Goal: Information Seeking & Learning: Learn about a topic

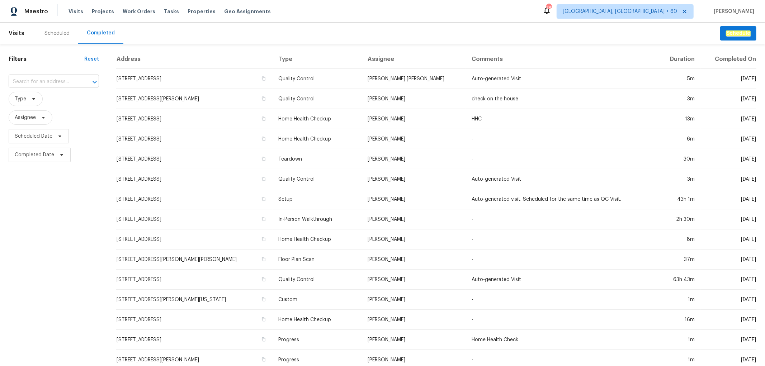
click at [38, 81] on input "text" at bounding box center [44, 81] width 70 height 11
paste input "[STREET_ADDRESS]"
type input "[STREET_ADDRESS]"
click at [53, 99] on li "[STREET_ADDRESS]" at bounding box center [54, 98] width 90 height 12
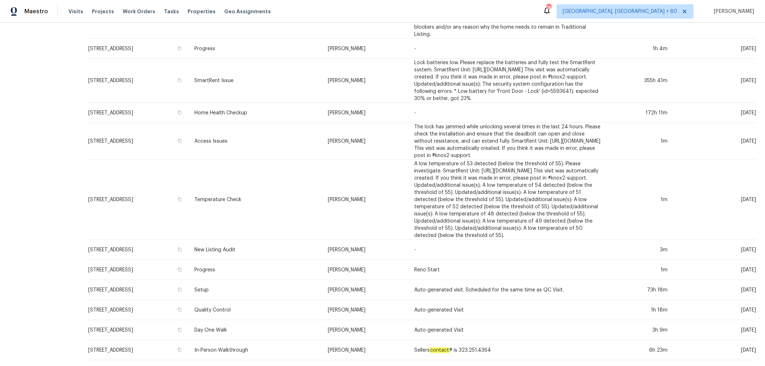
scroll to position [272, 0]
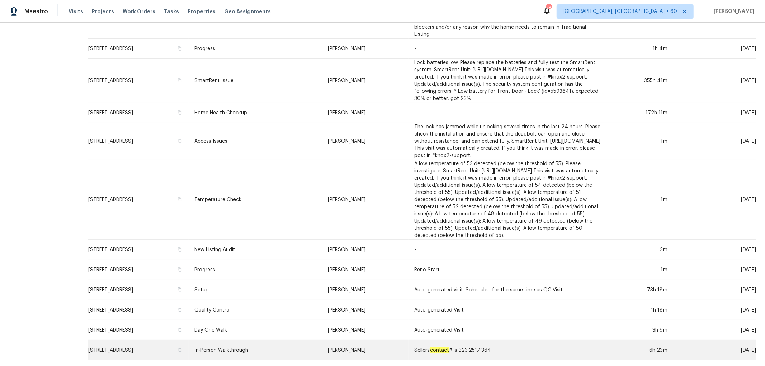
click at [275, 347] on td "In-Person Walkthrough" at bounding box center [255, 350] width 133 height 20
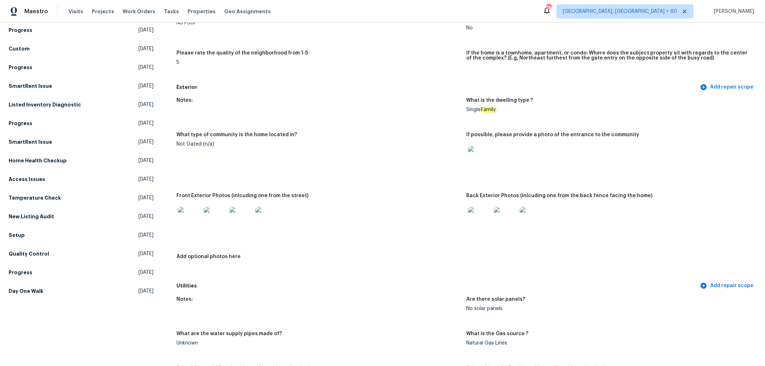
scroll to position [199, 0]
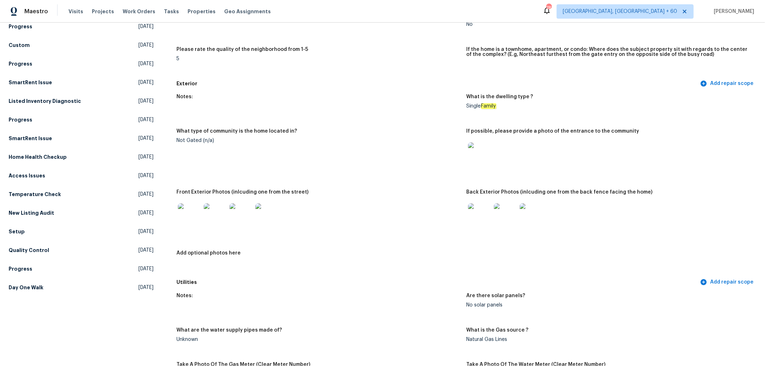
click at [185, 212] on img at bounding box center [189, 214] width 23 height 23
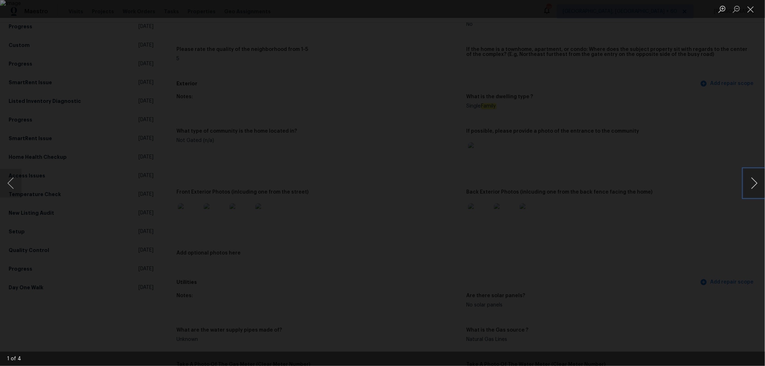
click at [747, 186] on button "Next image" at bounding box center [755, 183] width 22 height 29
click at [752, 187] on button "Next image" at bounding box center [755, 183] width 22 height 29
click at [750, 8] on button "Close lightbox" at bounding box center [751, 9] width 14 height 13
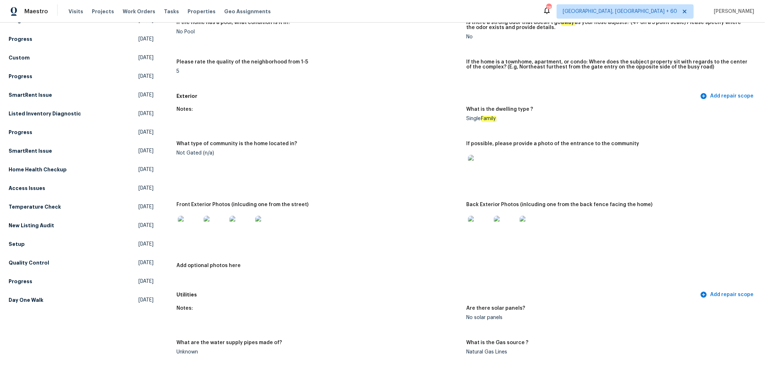
scroll to position [239, 0]
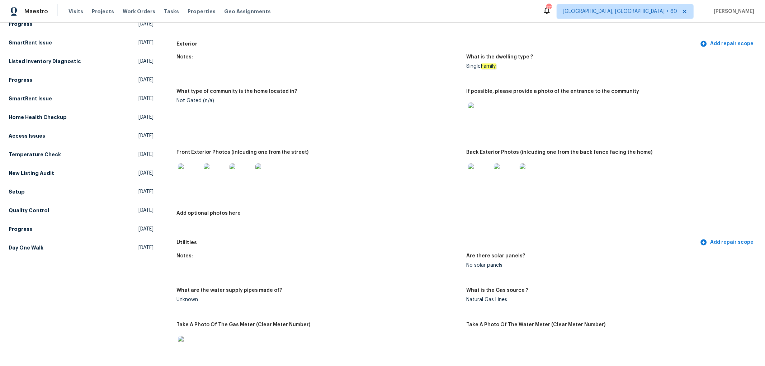
click at [479, 174] on img at bounding box center [479, 175] width 23 height 23
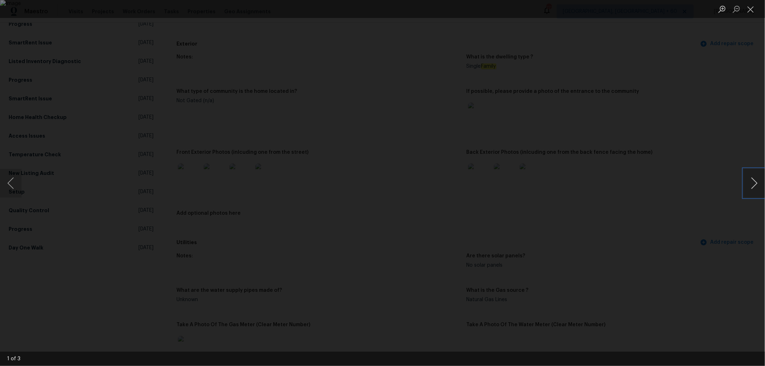
click at [748, 185] on button "Next image" at bounding box center [755, 183] width 22 height 29
click at [11, 180] on button "Previous image" at bounding box center [11, 183] width 22 height 29
click at [755, 9] on button "Close lightbox" at bounding box center [751, 9] width 14 height 13
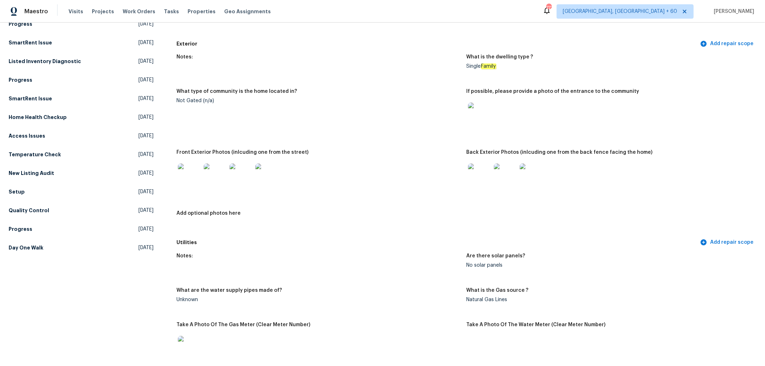
click at [204, 174] on img at bounding box center [215, 175] width 23 height 23
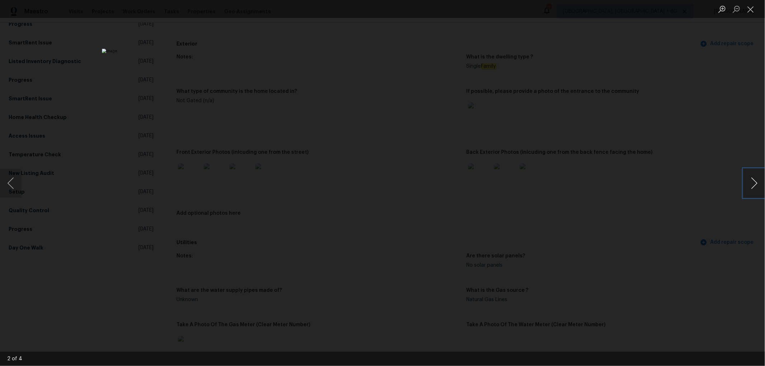
click at [759, 182] on button "Next image" at bounding box center [755, 183] width 22 height 29
click at [752, 187] on button "Next image" at bounding box center [755, 183] width 22 height 29
click at [745, 9] on button "Close lightbox" at bounding box center [751, 9] width 14 height 13
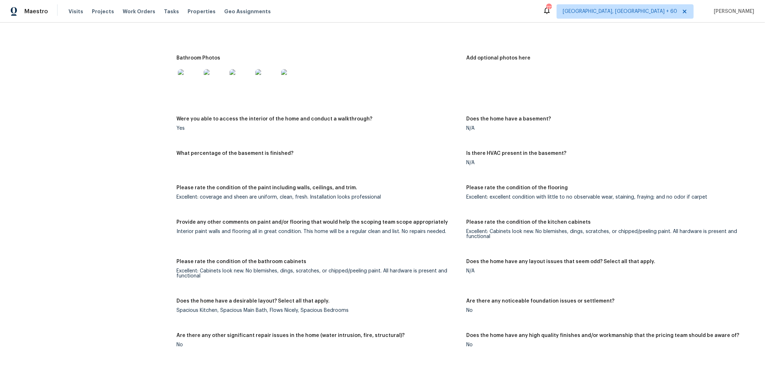
scroll to position [56, 0]
